Goal: Information Seeking & Learning: Learn about a topic

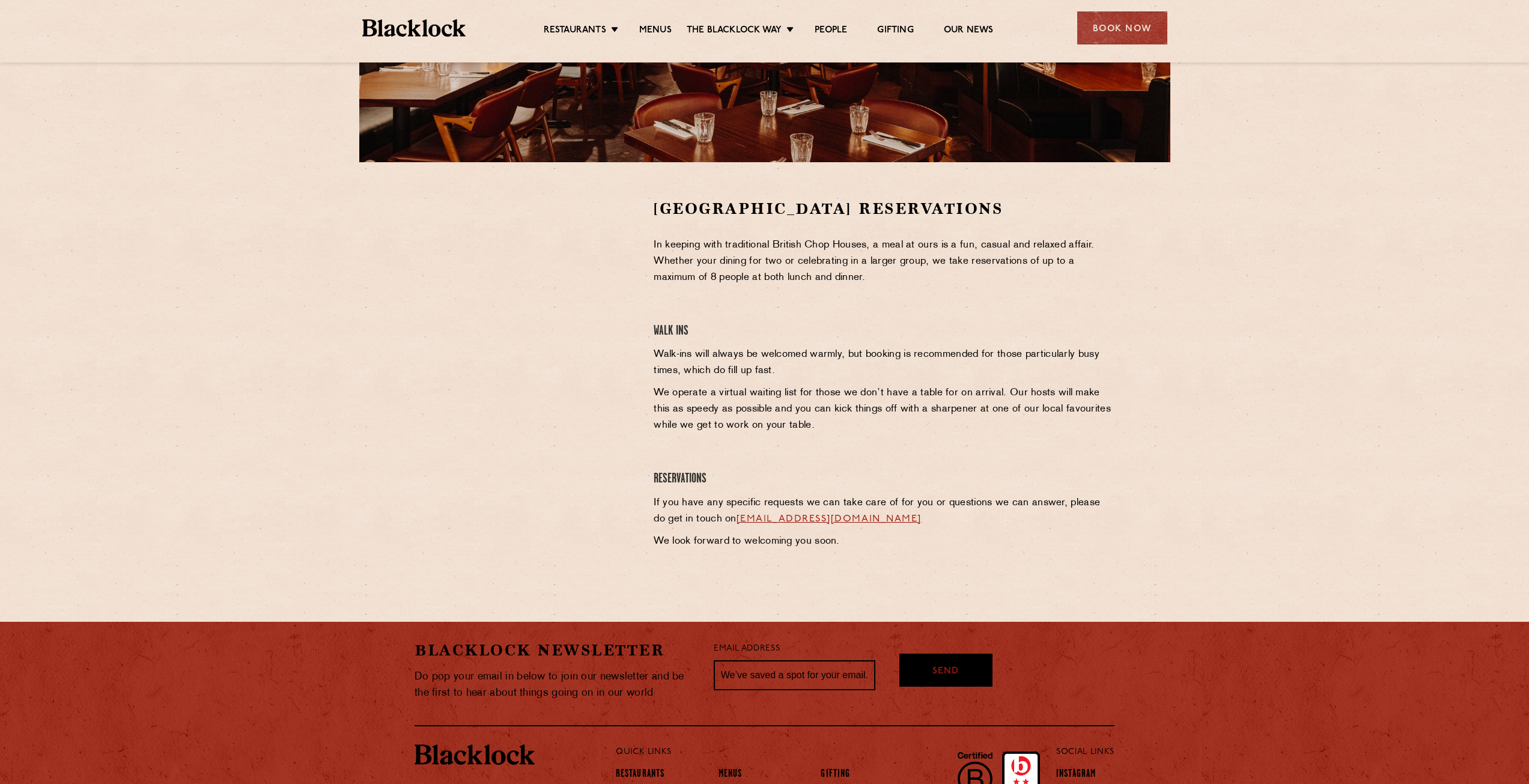
scroll to position [180, 0]
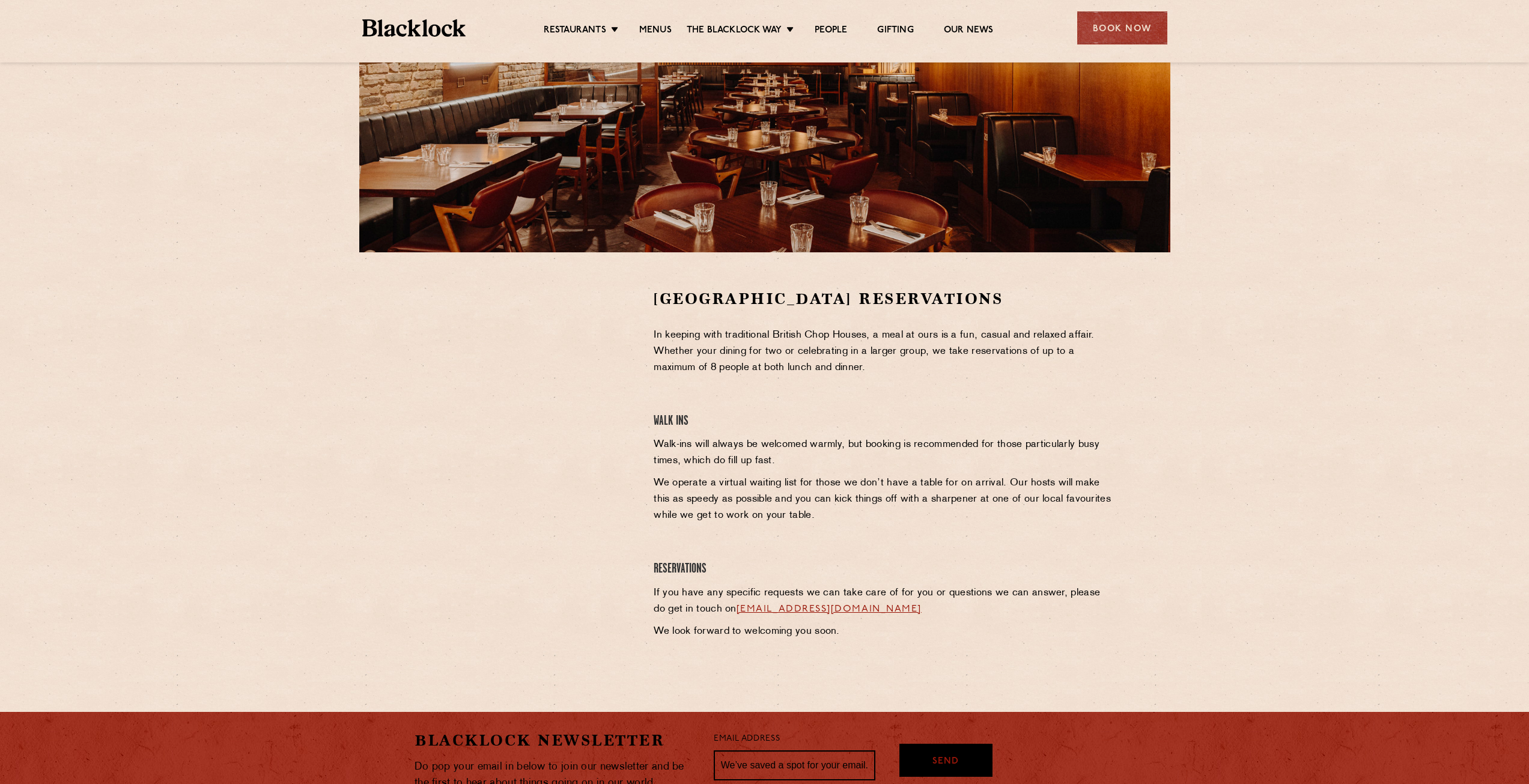
click at [653, 39] on div "Restaurants [GEOGRAPHIC_DATA] [GEOGRAPHIC_DATA] [GEOGRAPHIC_DATA] [GEOGRAPHIC_D…" at bounding box center [764, 26] width 841 height 53
click at [657, 28] on link "Menus" at bounding box center [656, 31] width 32 height 13
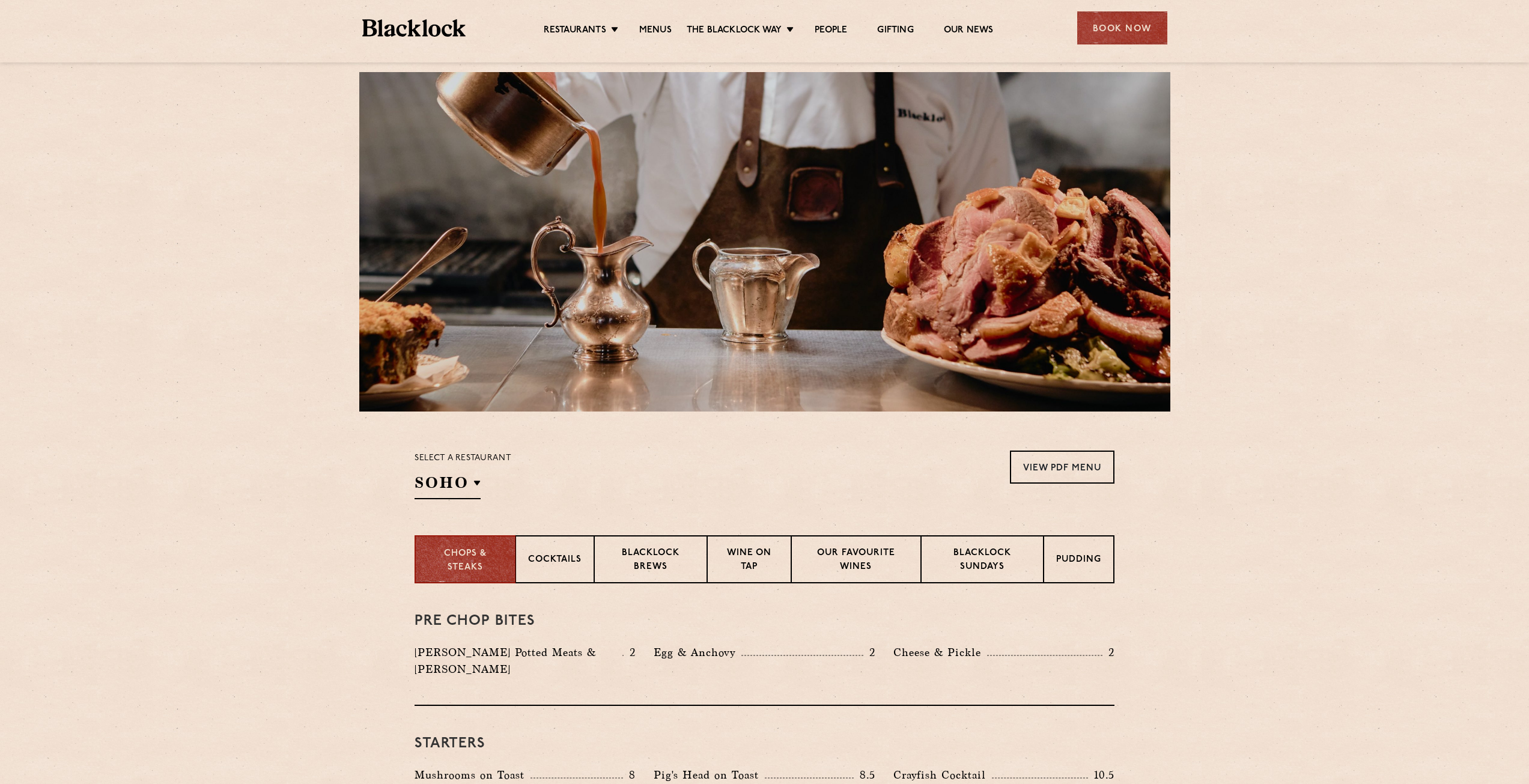
scroll to position [300, 0]
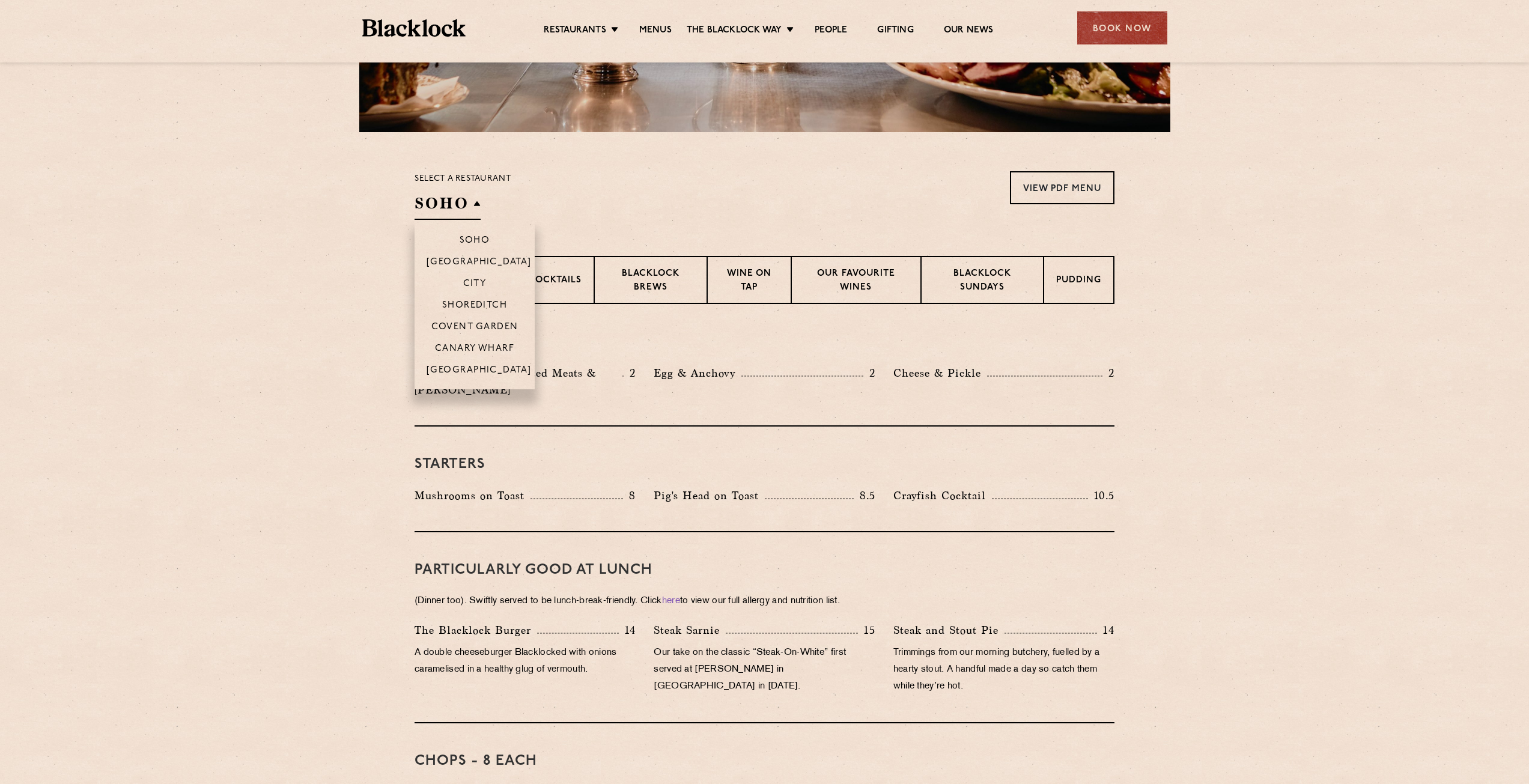
click at [473, 203] on h2 "SOHO" at bounding box center [447, 206] width 66 height 27
click at [504, 326] on p "Covent Garden" at bounding box center [474, 328] width 87 height 12
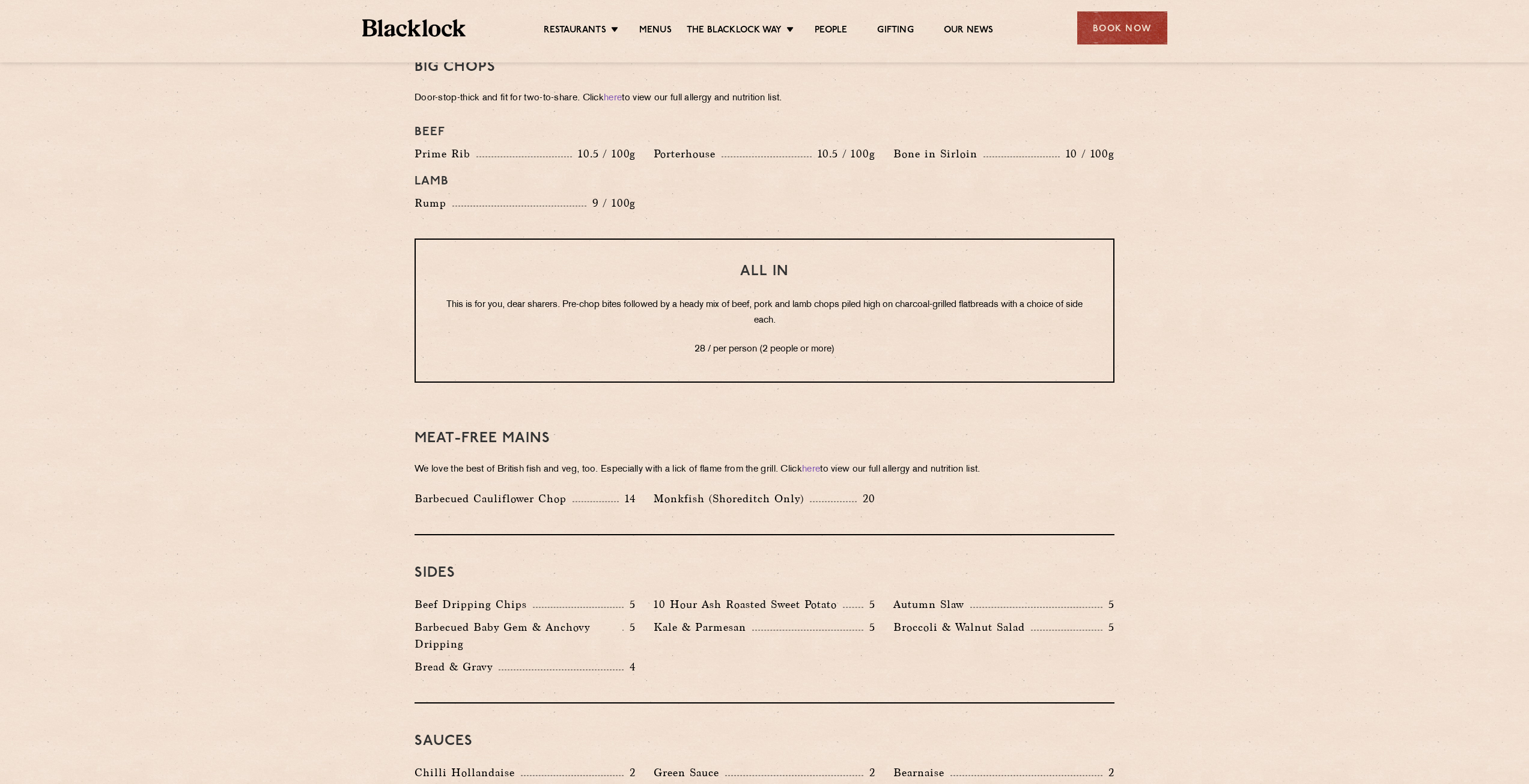
scroll to position [1382, 0]
